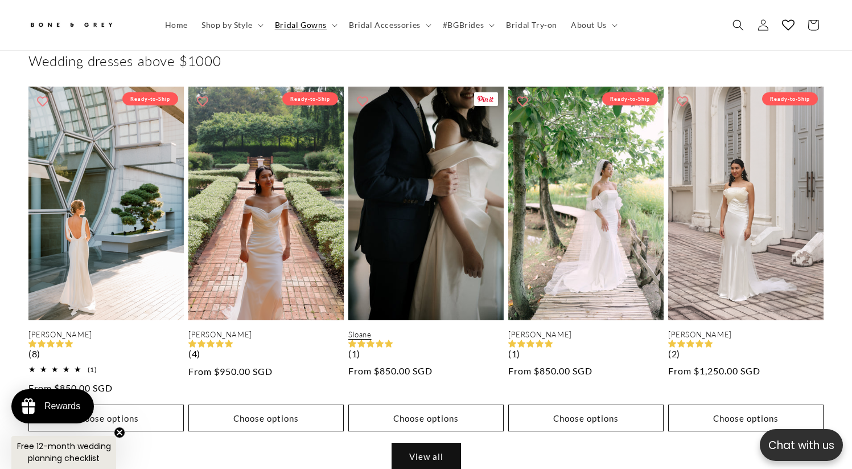
scroll to position [651, 0]
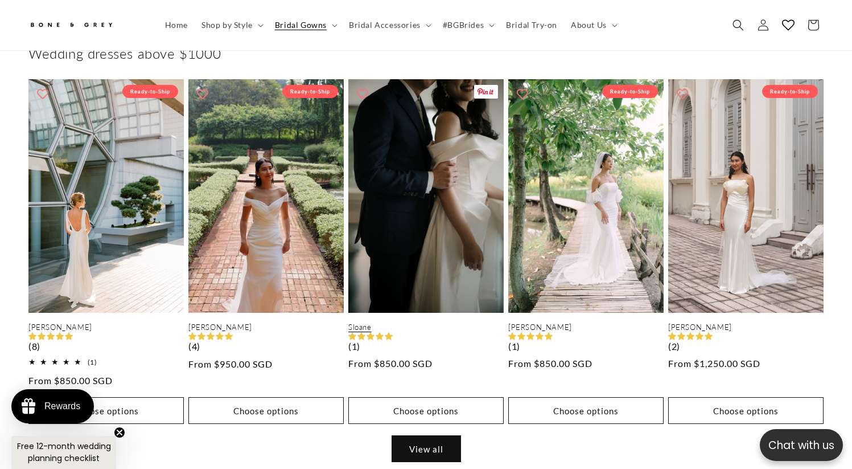
click at [452, 322] on link "Sloane" at bounding box center [425, 327] width 155 height 10
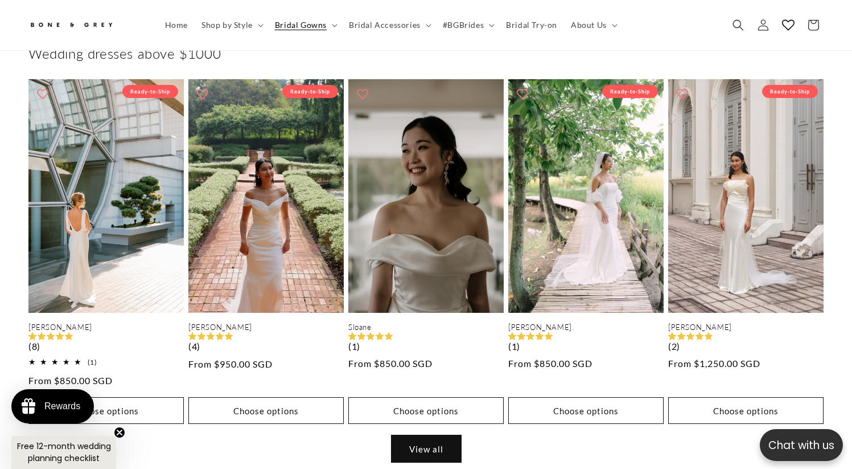
click at [434, 435] on link "View all" at bounding box center [426, 448] width 69 height 27
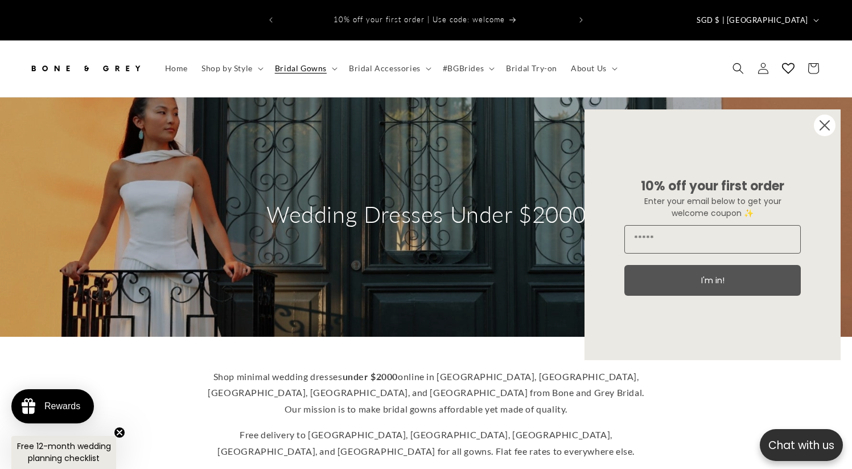
click at [818, 125] on circle "Close dialog" at bounding box center [825, 125] width 22 height 22
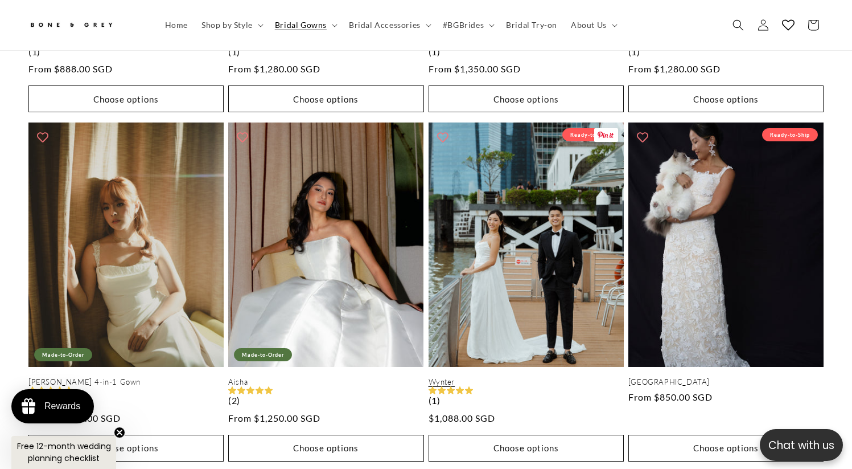
scroll to position [1596, 0]
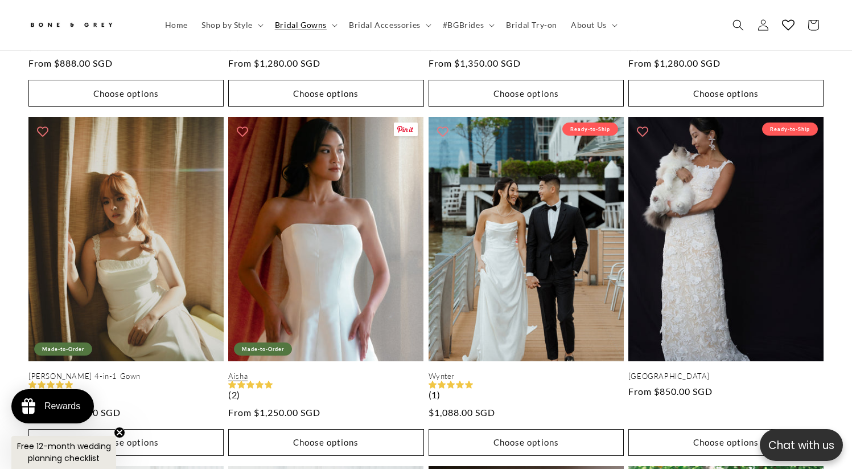
click at [323, 371] on link "Aisha" at bounding box center [325, 376] width 195 height 10
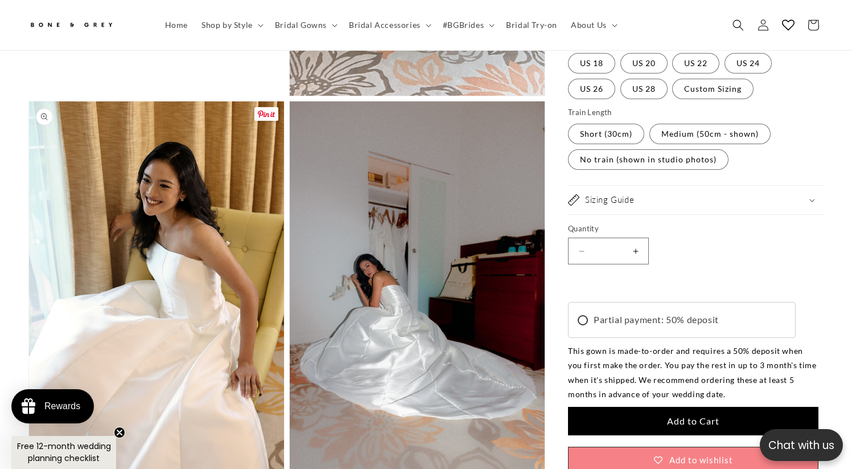
scroll to position [0, 290]
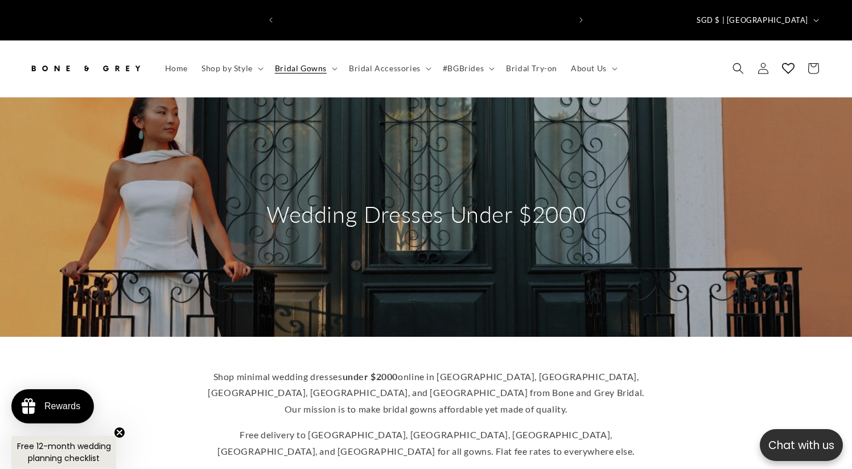
scroll to position [0, 579]
